Goal: Information Seeking & Learning: Learn about a topic

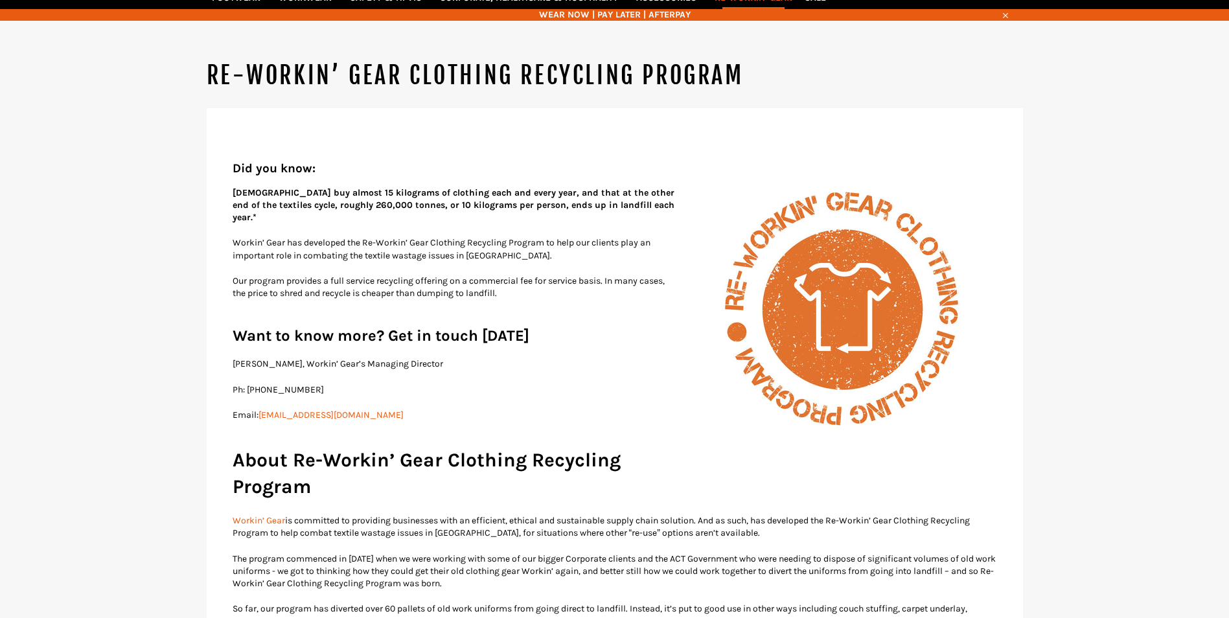
scroll to position [161, 0]
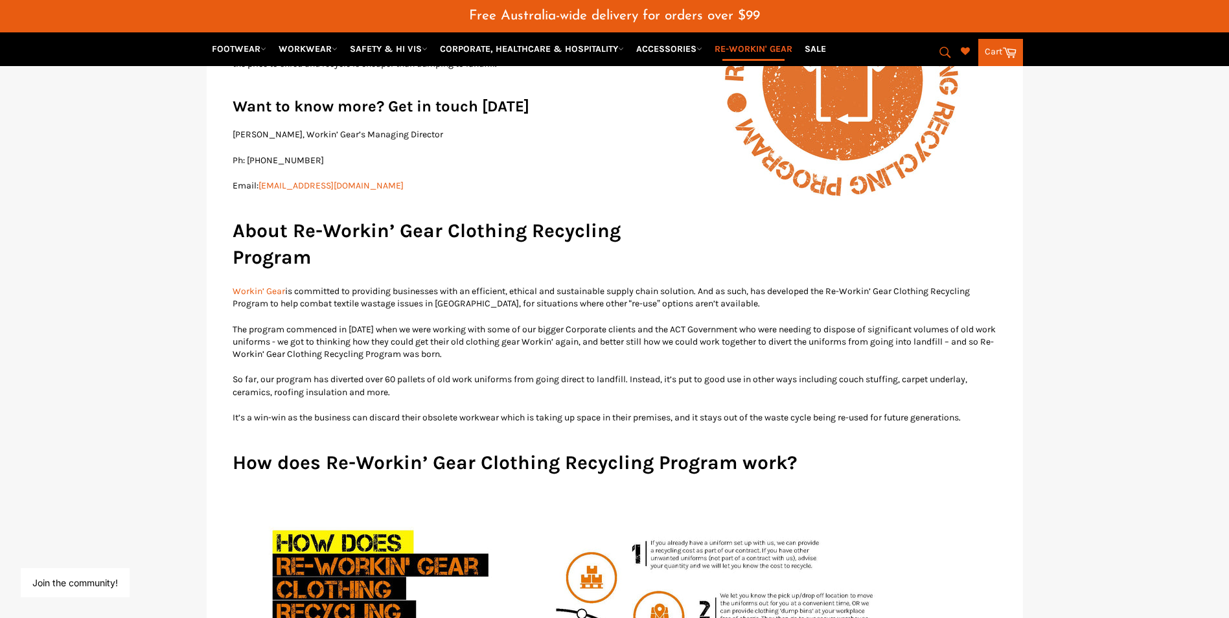
scroll to position [420, 0]
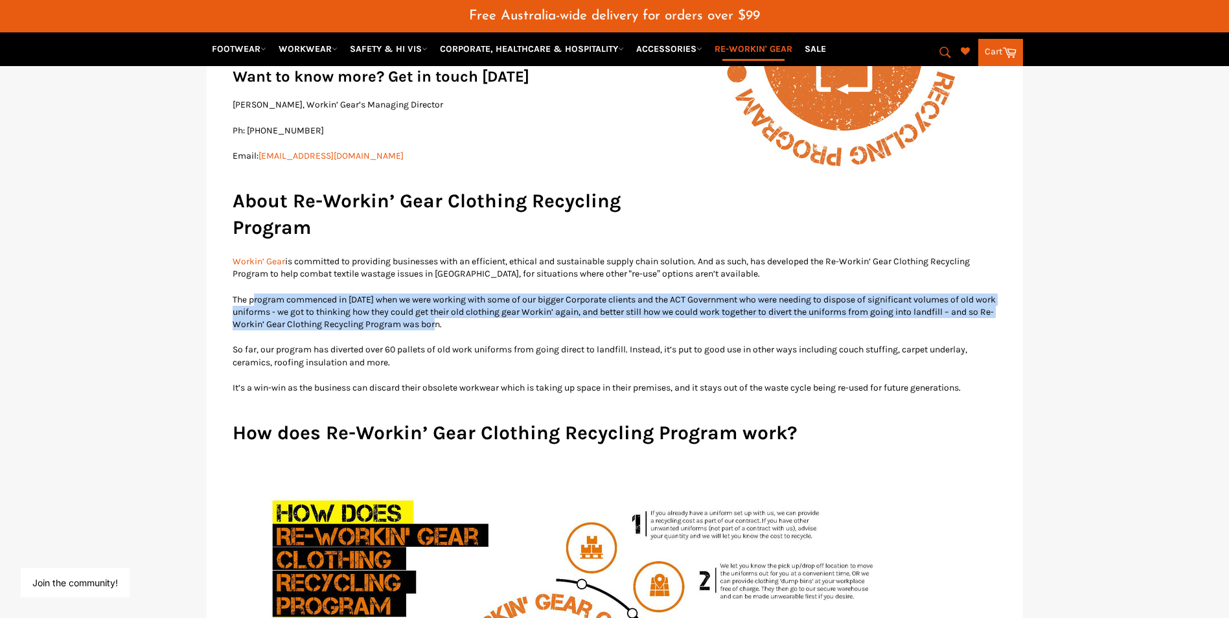
drag, startPoint x: 254, startPoint y: 292, endPoint x: 514, endPoint y: 310, distance: 260.3
click at [511, 310] on p "The program commenced in [DATE] when we were working with some of our bigger Co…" at bounding box center [615, 312] width 764 height 38
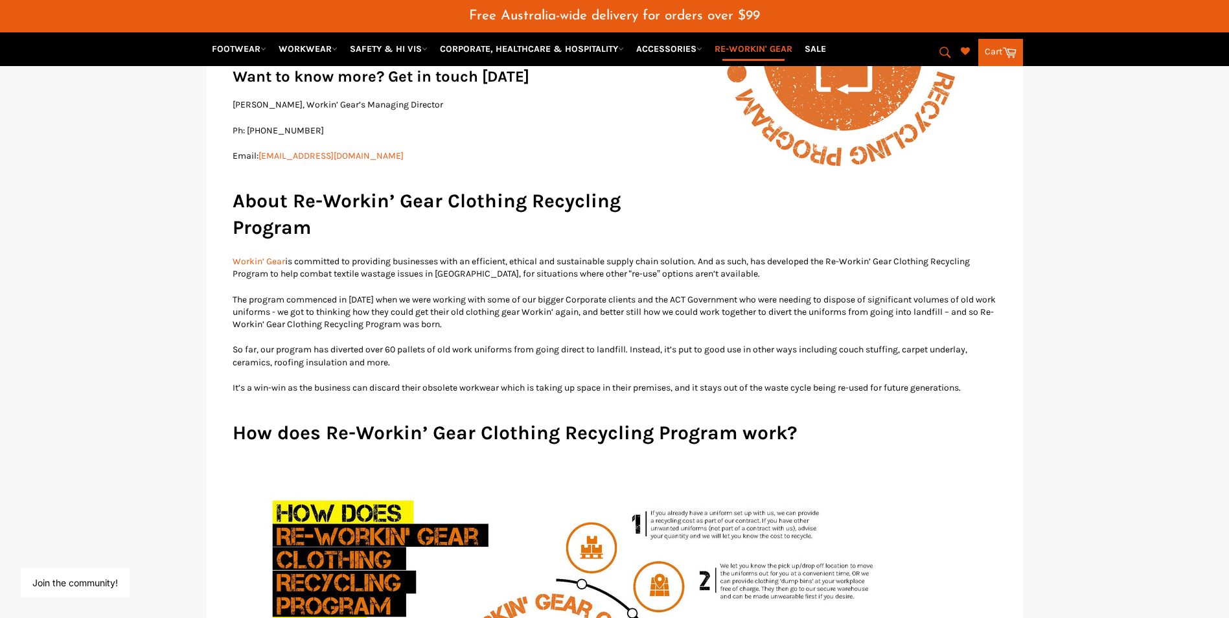
drag, startPoint x: 514, startPoint y: 310, endPoint x: 562, endPoint y: 321, distance: 49.7
click at [590, 310] on p "The program commenced in [DATE] when we were working with some of our bigger Co…" at bounding box center [615, 312] width 764 height 38
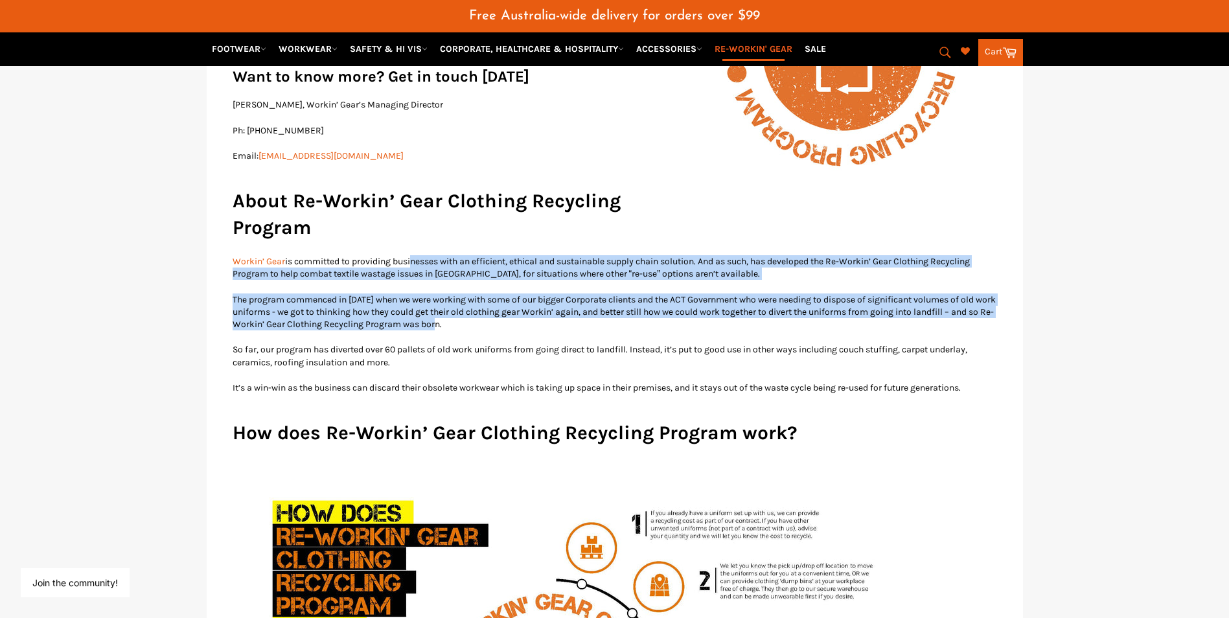
drag, startPoint x: 501, startPoint y: 310, endPoint x: 413, endPoint y: 247, distance: 107.8
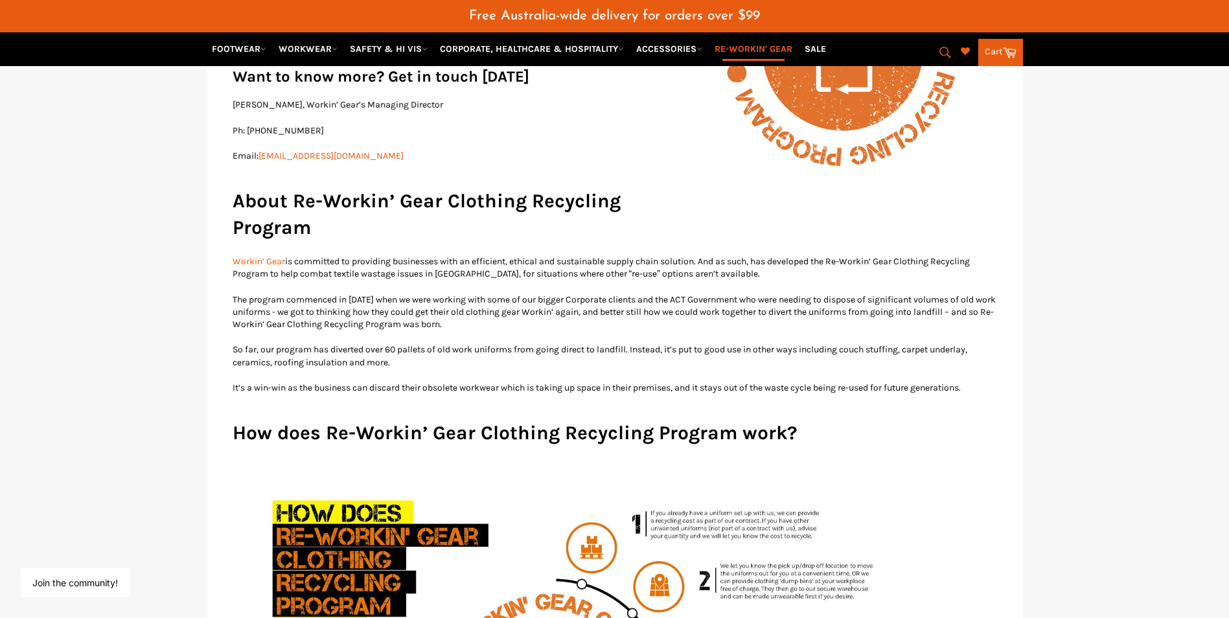
drag, startPoint x: 413, startPoint y: 247, endPoint x: 341, endPoint y: 234, distance: 72.5
drag, startPoint x: 275, startPoint y: 294, endPoint x: 387, endPoint y: 301, distance: 111.6
click at [387, 301] on p "The program commenced in [DATE] when we were working with some of our bigger Co…" at bounding box center [615, 312] width 764 height 38
click at [620, 301] on p "The program commenced in [DATE] when we were working with some of our bigger Co…" at bounding box center [615, 312] width 764 height 38
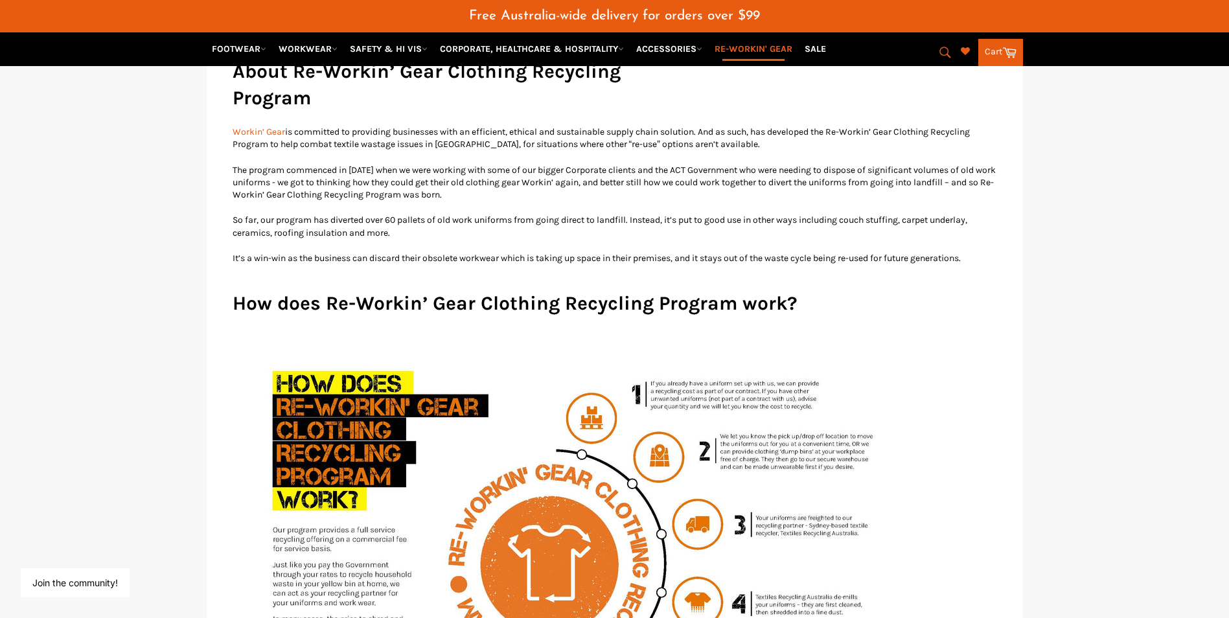
scroll to position [679, 0]
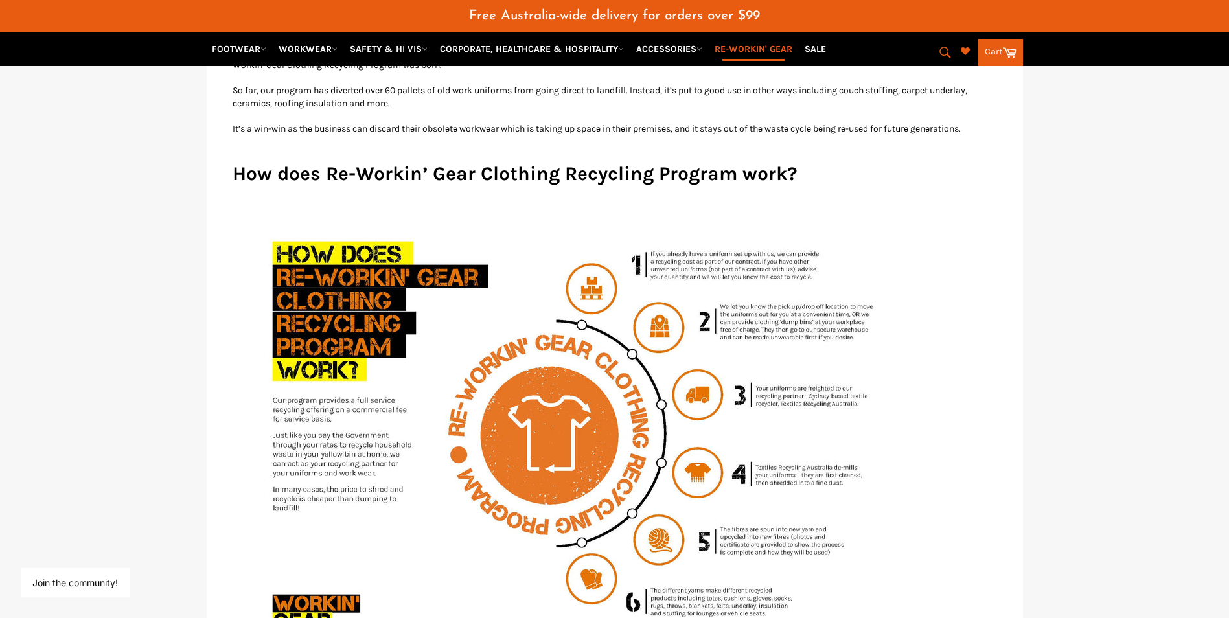
click at [955, 221] on p at bounding box center [615, 437] width 764 height 472
click at [946, 206] on p at bounding box center [615, 437] width 764 height 472
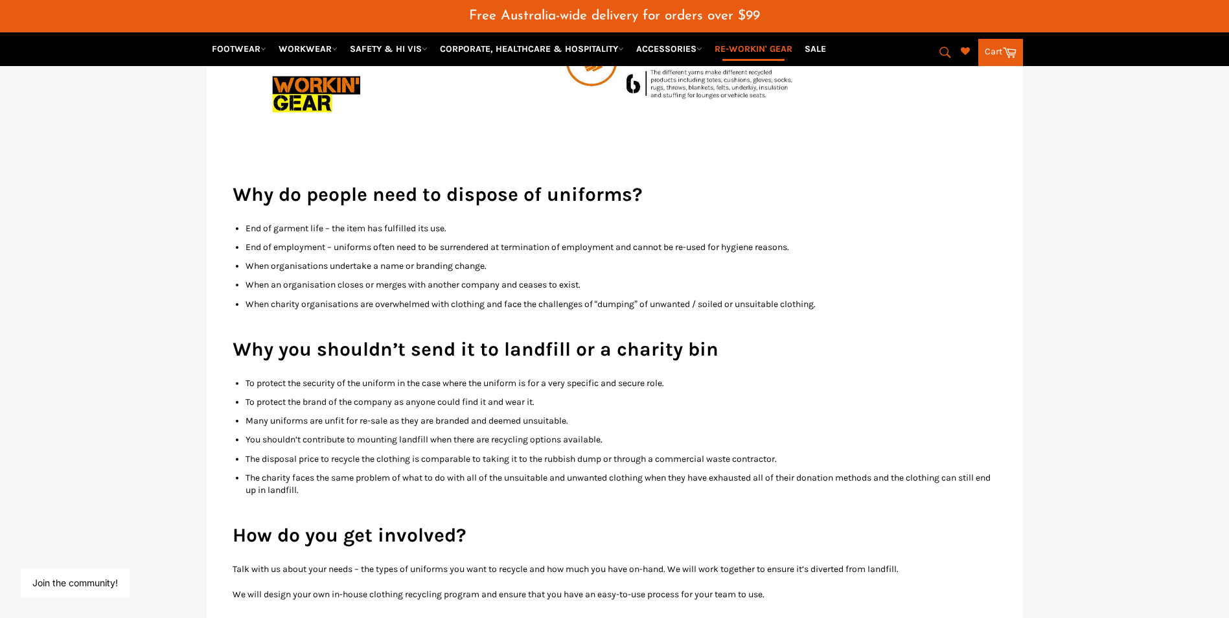
scroll to position [1262, 0]
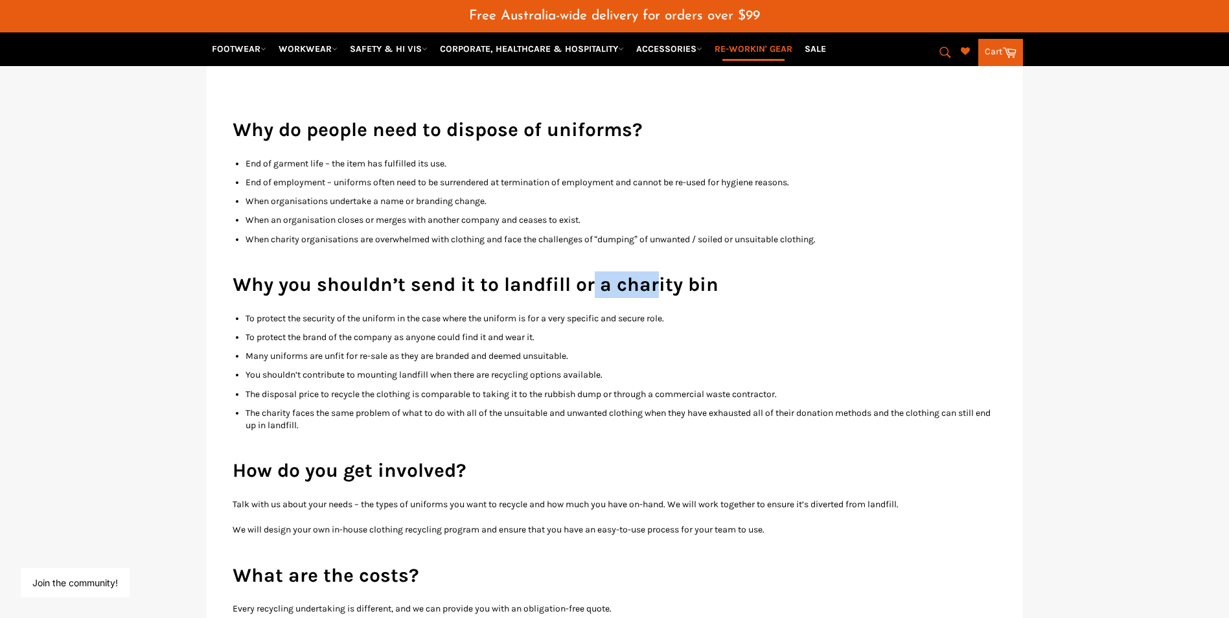
drag, startPoint x: 593, startPoint y: 274, endPoint x: 651, endPoint y: 275, distance: 57.6
click at [651, 275] on h2 "Why you shouldn’t send it to landfill or a charity bin" at bounding box center [615, 284] width 764 height 27
drag, startPoint x: 651, startPoint y: 275, endPoint x: 763, endPoint y: 276, distance: 112.0
click at [763, 276] on h2 "Why you shouldn’t send it to landfill or a charity bin" at bounding box center [615, 284] width 764 height 27
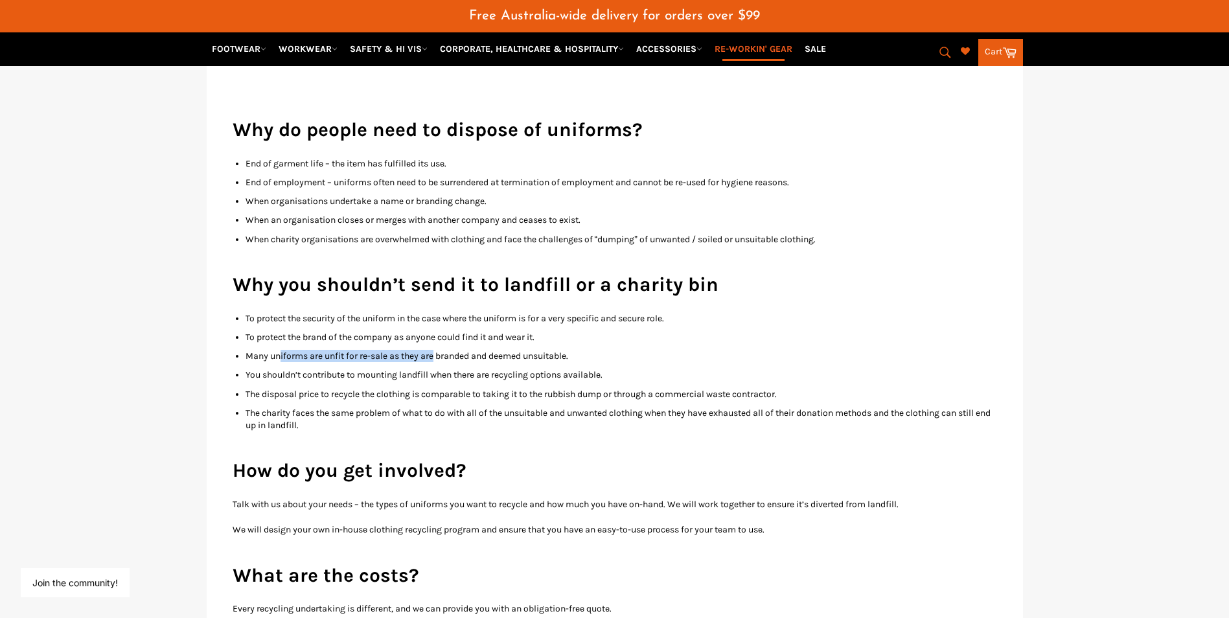
drag, startPoint x: 278, startPoint y: 345, endPoint x: 437, endPoint y: 348, distance: 158.1
click at [437, 350] on li "Many uniforms are unfit for re-sale as they are branded and deemed unsuitable." at bounding box center [620, 356] width 751 height 12
drag, startPoint x: 437, startPoint y: 348, endPoint x: 556, endPoint y: 360, distance: 119.7
click at [556, 369] on li "You shouldn’t contribute to mounting landfill when there are recycling options …" at bounding box center [620, 375] width 751 height 12
click at [360, 407] on li "The charity faces the same problem of what to do with all of the unsuitable and…" at bounding box center [620, 419] width 751 height 25
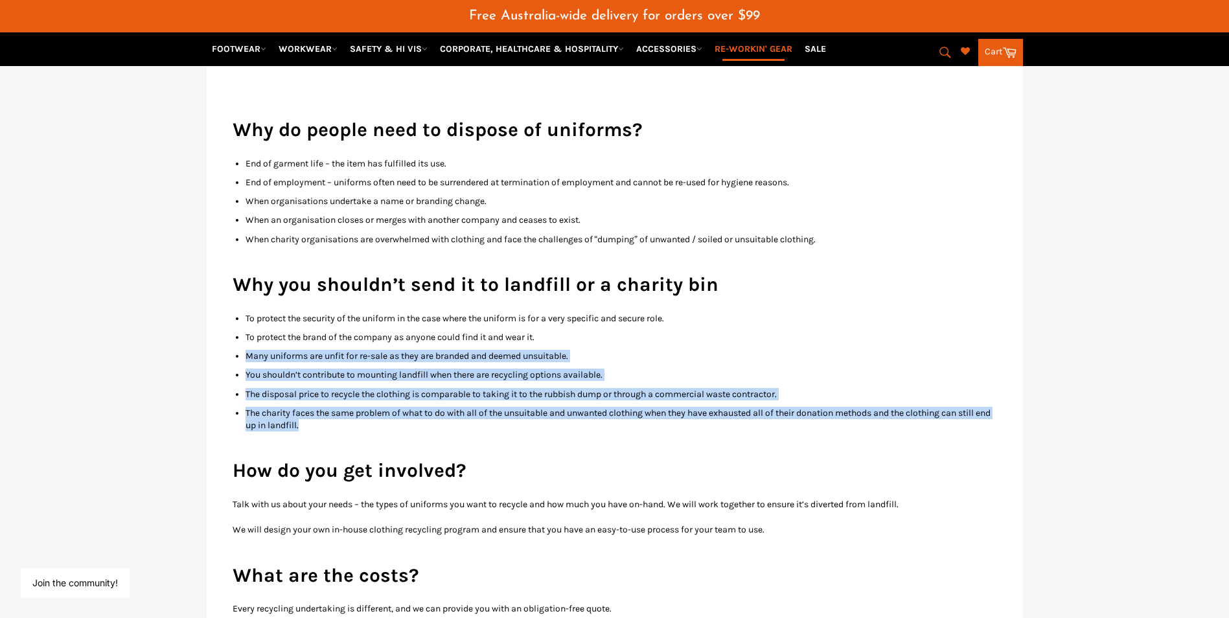
drag, startPoint x: 310, startPoint y: 393, endPoint x: 243, endPoint y: 337, distance: 87.8
drag, startPoint x: 243, startPoint y: 337, endPoint x: 194, endPoint y: 321, distance: 51.2
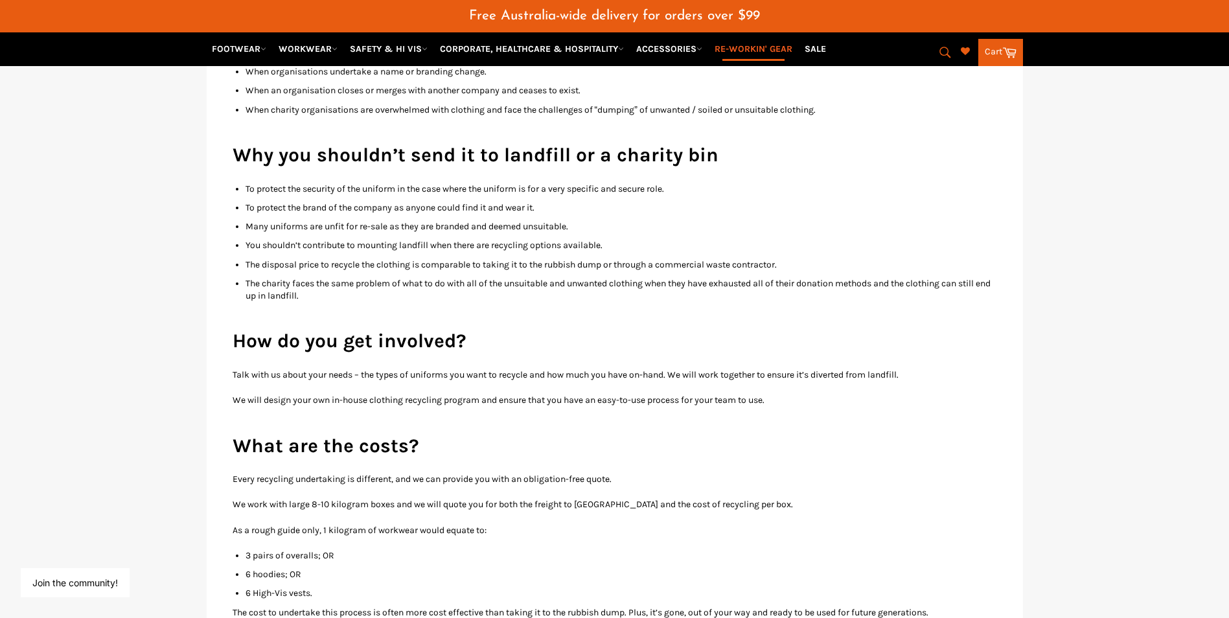
scroll to position [1457, 0]
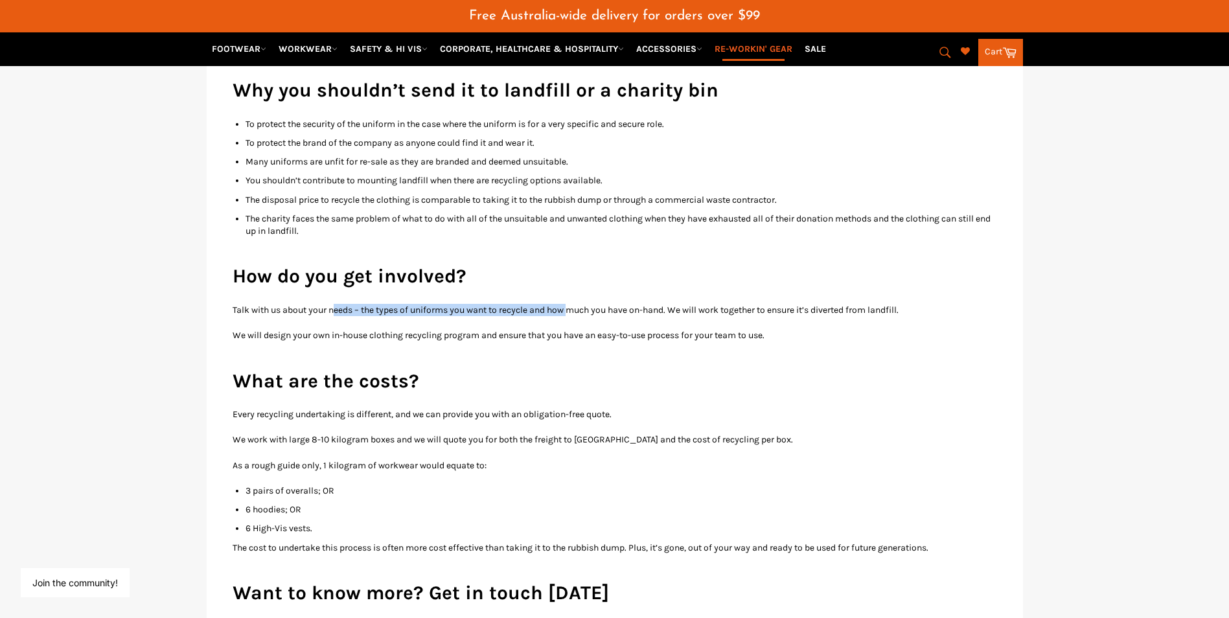
drag, startPoint x: 345, startPoint y: 286, endPoint x: 704, endPoint y: 290, distance: 359.5
drag, startPoint x: 704, startPoint y: 290, endPoint x: 878, endPoint y: 291, distance: 174.2
click at [878, 304] on p "Talk with us about your needs – the types of uniforms you want to recycle and h…" at bounding box center [615, 310] width 764 height 12
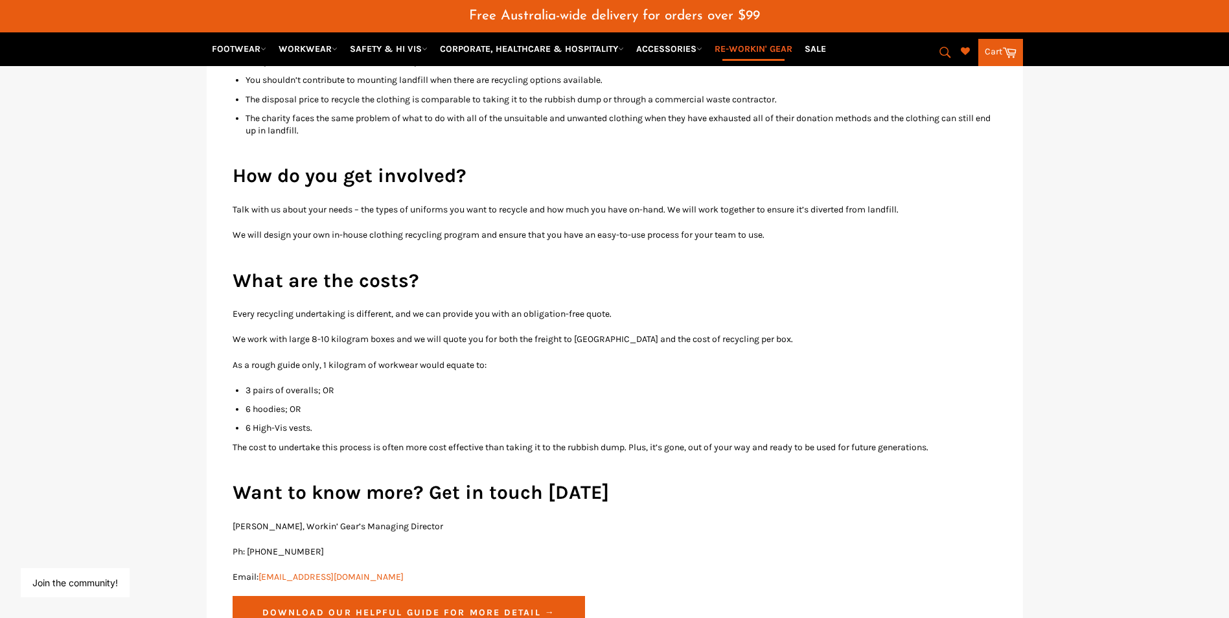
scroll to position [1586, 0]
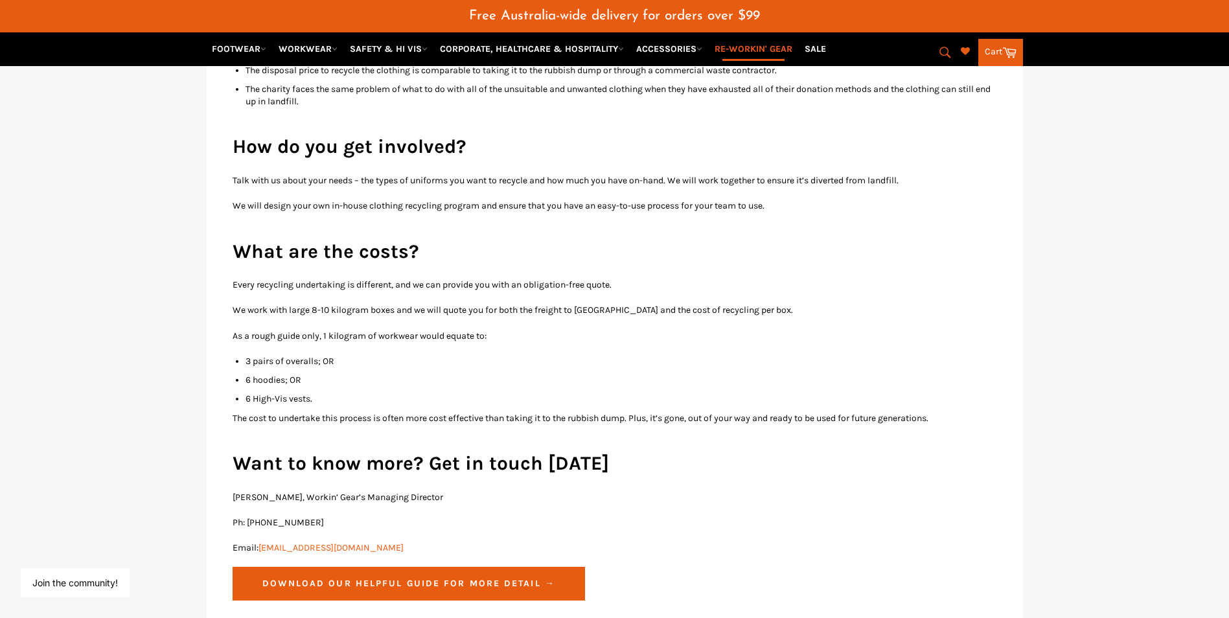
click at [419, 238] on h2 "What are the costs?" at bounding box center [615, 251] width 764 height 27
